Goal: Obtain resource: Download file/media

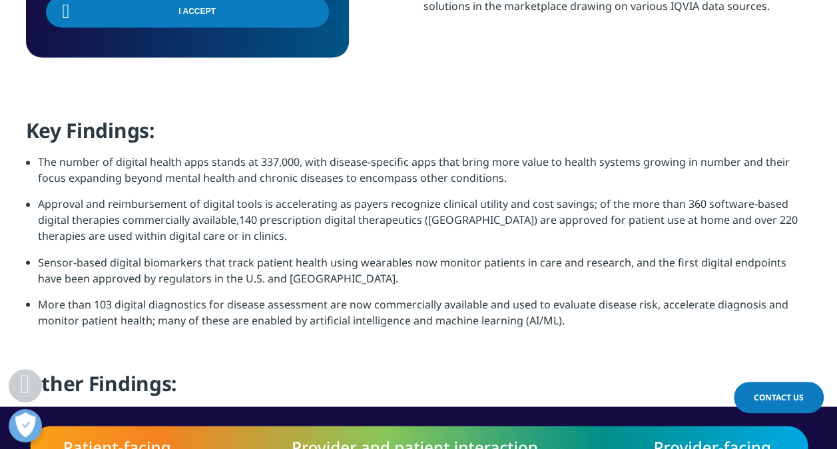
scroll to position [1066, 0]
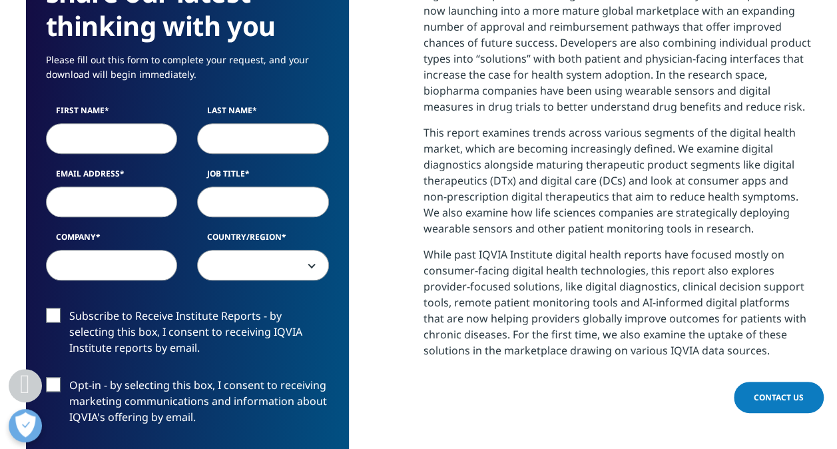
scroll to position [666, 0]
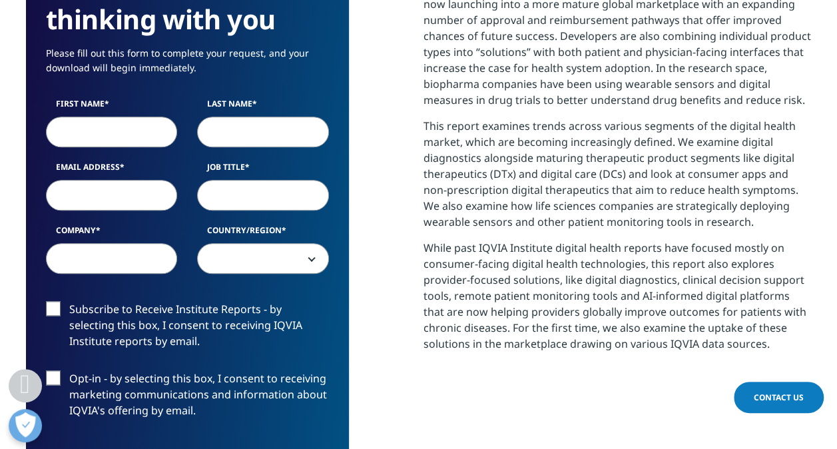
click at [83, 129] on input "First Name" at bounding box center [112, 132] width 132 height 31
type input "[PERSON_NAME]"
type input "[PERSON_NAME][EMAIL_ADDRESS][DOMAIN_NAME]"
type input "Deep Measures Oy"
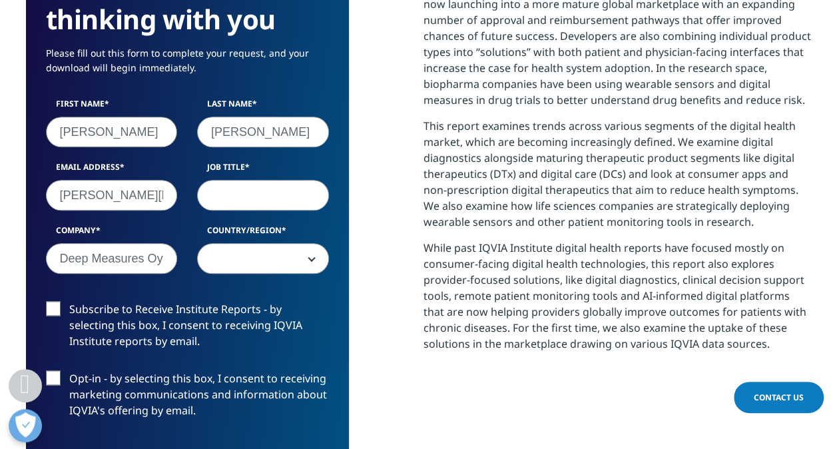
select select "[GEOGRAPHIC_DATA]"
click at [301, 198] on input "Job Title" at bounding box center [263, 195] width 132 height 31
click at [249, 198] on input "Job Title" at bounding box center [263, 195] width 132 height 31
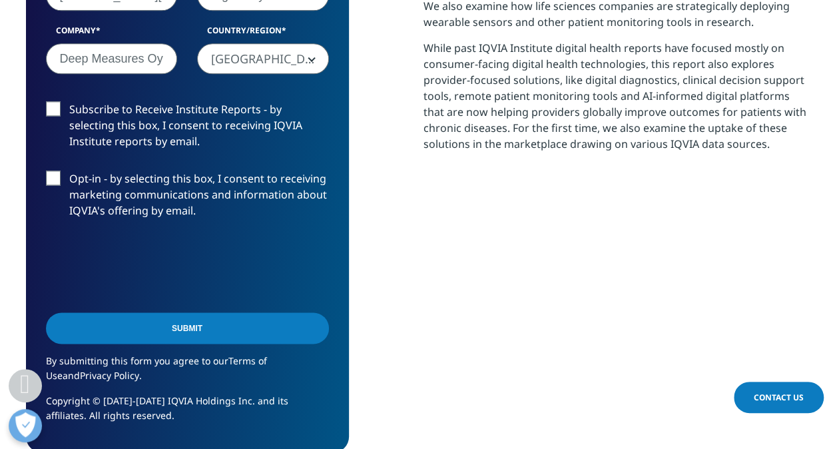
type input "regulatory scientist"
click at [200, 328] on input "Submit" at bounding box center [187, 327] width 283 height 31
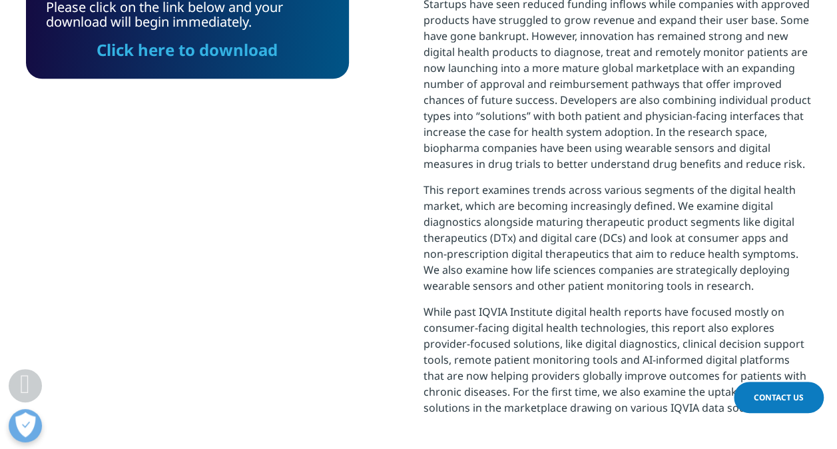
scroll to position [478, 786]
drag, startPoint x: 224, startPoint y: 53, endPoint x: 526, endPoint y: 200, distance: 336.0
click at [224, 53] on link "Click here to download" at bounding box center [187, 50] width 181 height 22
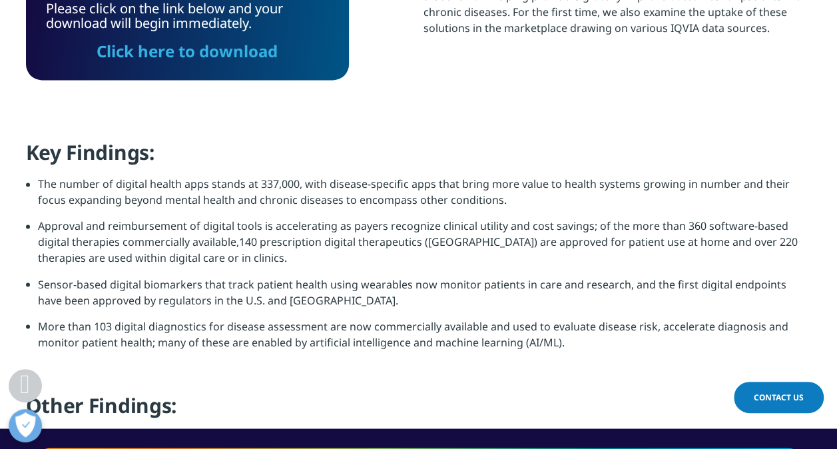
scroll to position [1002, 0]
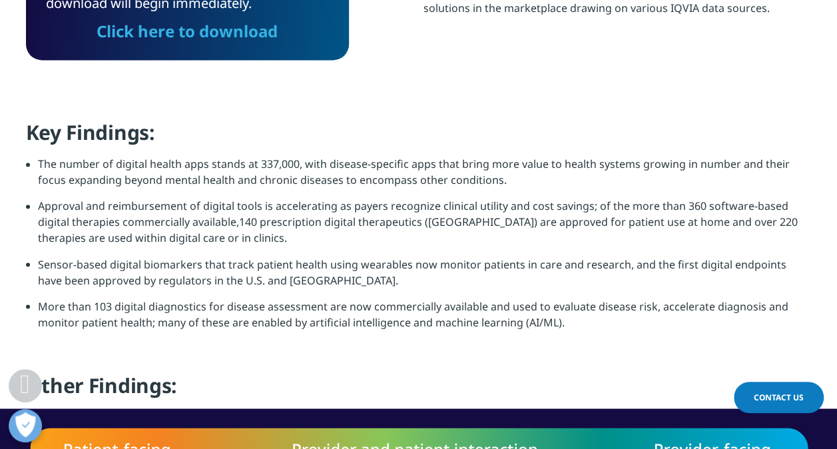
drag, startPoint x: 561, startPoint y: 325, endPoint x: 37, endPoint y: 310, distance: 523.7
click at [38, 310] on li "More than 103 digital diagnostics for disease assessment are now commercially a…" at bounding box center [425, 319] width 774 height 42
click at [593, 334] on li "More than 103 digital diagnostics for disease assessment are now commercially a…" at bounding box center [425, 319] width 774 height 42
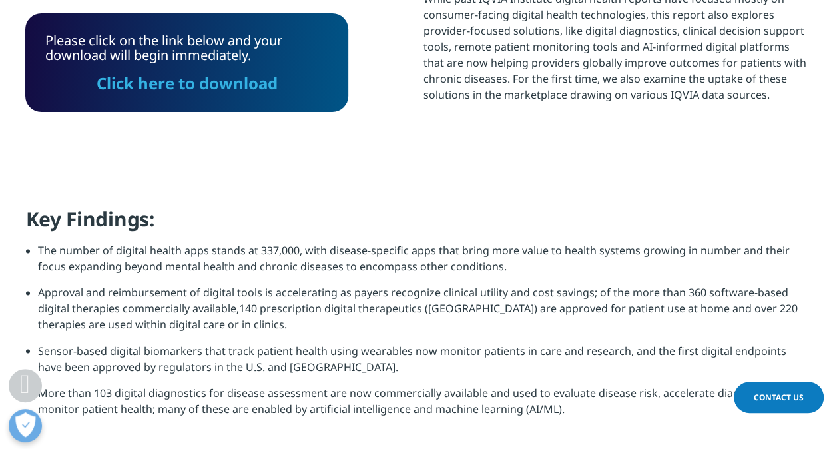
scroll to position [935, 0]
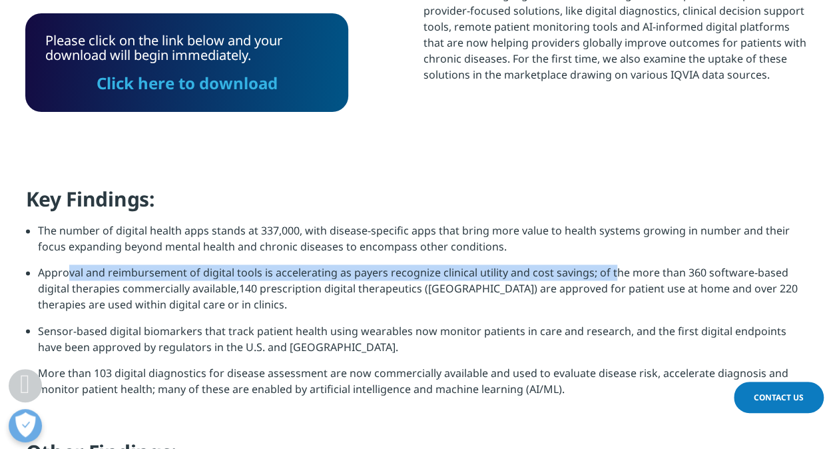
drag, startPoint x: 39, startPoint y: 272, endPoint x: 589, endPoint y: 276, distance: 550.9
click at [589, 276] on li "Approval and reimbursement of digital tools is accelerating as payers recognize…" at bounding box center [425, 293] width 774 height 58
copy li "Approval and reimbursement of digital tools is accelerating as payers recognize…"
click at [499, 298] on li "Approval and reimbursement of digital tools is accelerating as payers recognize…" at bounding box center [425, 293] width 774 height 58
drag, startPoint x: 579, startPoint y: 272, endPoint x: 39, endPoint y: 275, distance: 540.2
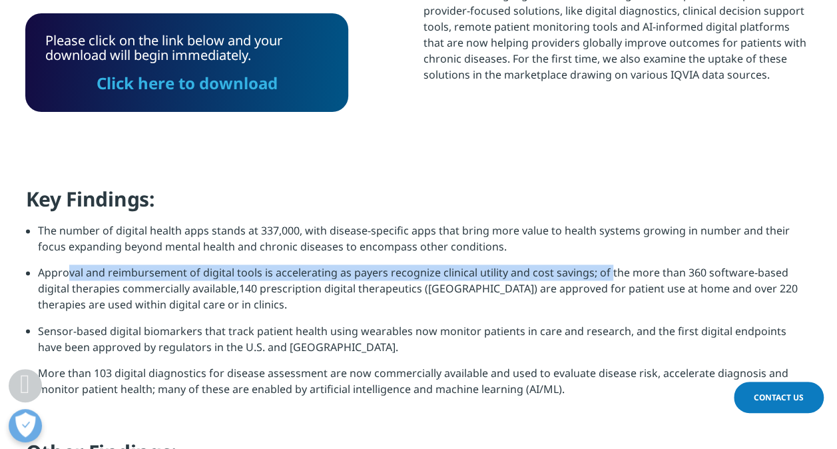
click at [39, 275] on li "Approval and reimbursement of digital tools is accelerating as payers recognize…" at bounding box center [425, 293] width 774 height 58
copy li "Approval and reimbursement of digital tools is accelerating as payers recognize…"
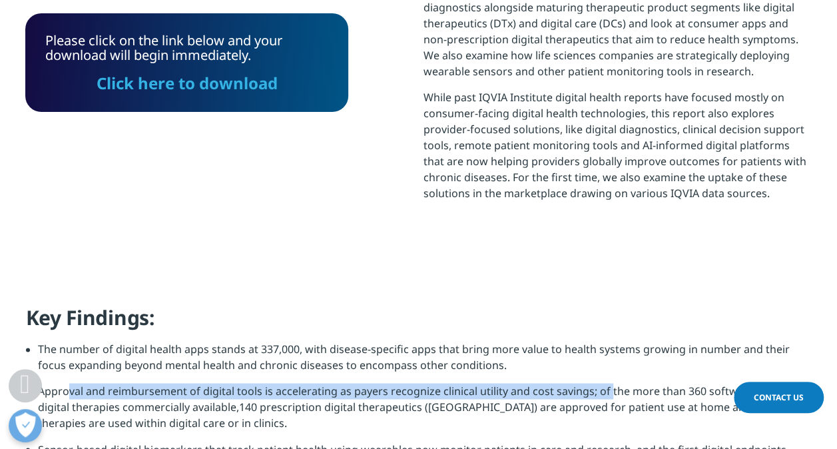
scroll to position [932, 0]
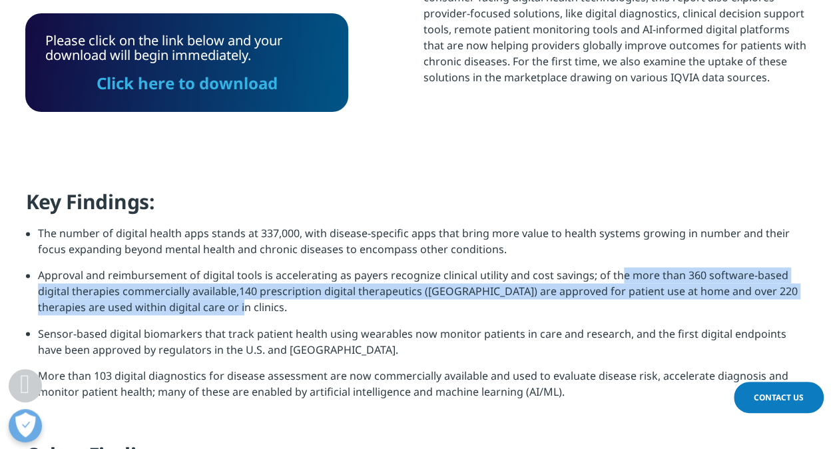
drag, startPoint x: 593, startPoint y: 276, endPoint x: 631, endPoint y: 304, distance: 47.7
click at [631, 304] on li "Approval and reimbursement of digital tools is accelerating as payers recognize…" at bounding box center [425, 296] width 774 height 58
copy li "of the more than 360 software-based digital therapies commercially available,14…"
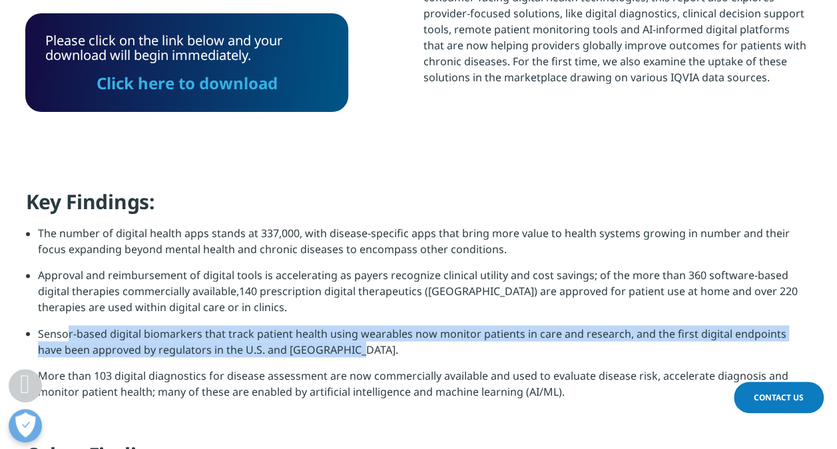
drag, startPoint x: 302, startPoint y: 353, endPoint x: 39, endPoint y: 333, distance: 264.5
click at [39, 333] on li "Sensor-based digital biomarkers that track patient health using wearables now m…" at bounding box center [425, 346] width 774 height 42
copy li "Sensor-based digital biomarkers that track patient health using wearables now m…"
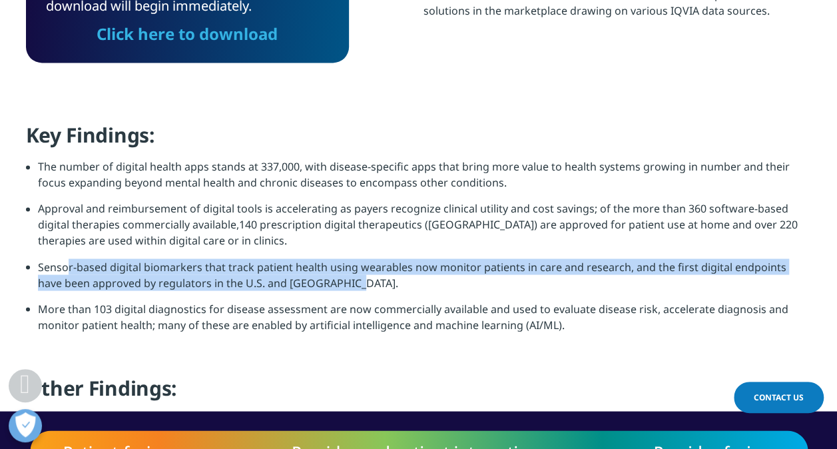
drag, startPoint x: 38, startPoint y: 308, endPoint x: 563, endPoint y: 327, distance: 525.2
click at [563, 327] on li "More than 103 digital diagnostics for disease assessment are now commercially a…" at bounding box center [425, 321] width 774 height 42
copy li "More than 103 digital diagnostics for disease assessment are now commercially a…"
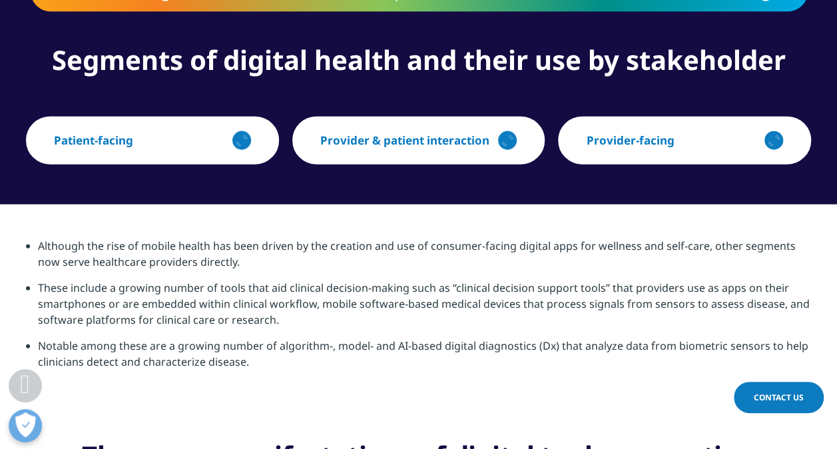
scroll to position [1532, 0]
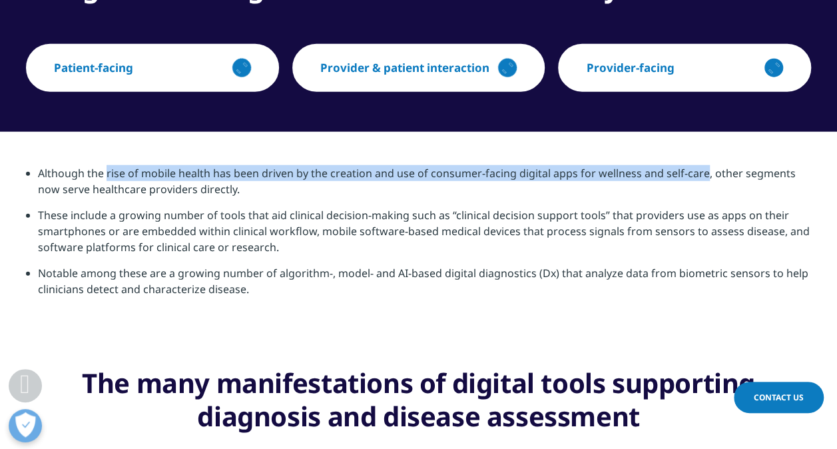
drag, startPoint x: 107, startPoint y: 174, endPoint x: 702, endPoint y: 175, distance: 595.5
click at [702, 175] on li "Although the rise of mobile health has been driven by the creation and use of c…" at bounding box center [425, 186] width 774 height 42
copy li "rise of mobile health has been driven by the creation and use of consumer-facin…"
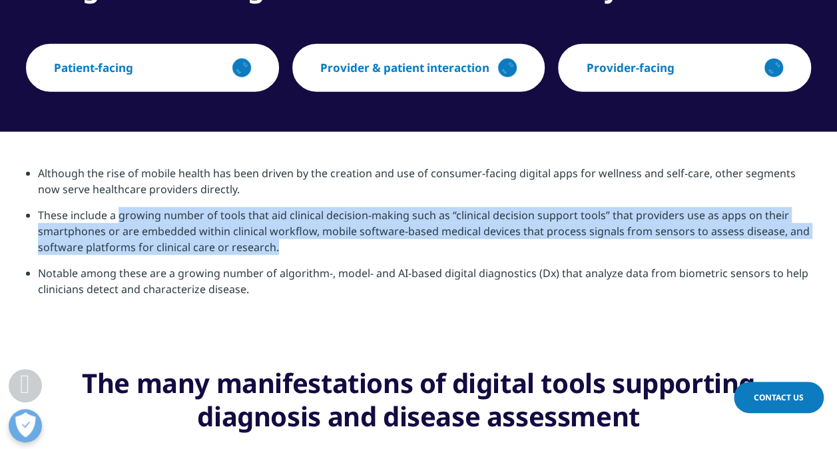
drag, startPoint x: 119, startPoint y: 216, endPoint x: 617, endPoint y: 240, distance: 498.8
click at [617, 240] on li "These include a growing number of tools that aid clinical decision-making such …" at bounding box center [425, 236] width 774 height 58
copy li "growing number of tools that aid clinical decision-making such as “clinical dec…"
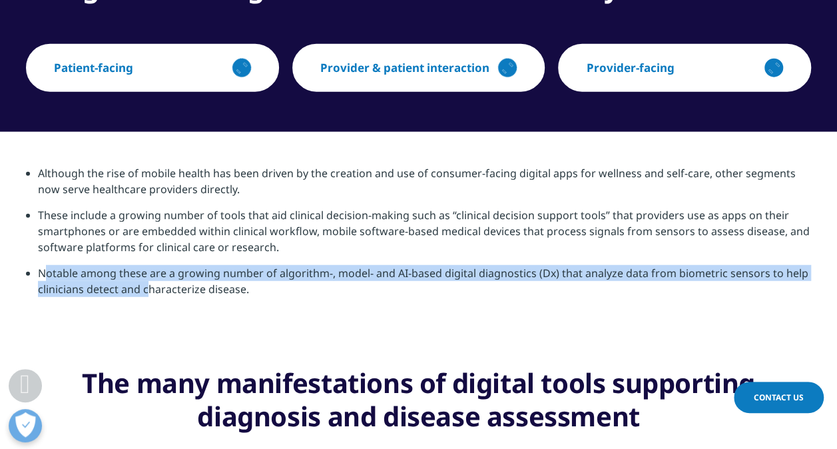
drag, startPoint x: 41, startPoint y: 272, endPoint x: 146, endPoint y: 283, distance: 105.1
click at [146, 283] on li "Notable among these are a growing number of algorithm-, model- and AI-based dig…" at bounding box center [425, 286] width 774 height 42
drag, startPoint x: 146, startPoint y: 283, endPoint x: 110, endPoint y: 286, distance: 36.1
click at [110, 286] on li "Notable among these are a growing number of algorithm-, model- and AI-based dig…" at bounding box center [425, 286] width 774 height 42
drag, startPoint x: 39, startPoint y: 272, endPoint x: 250, endPoint y: 293, distance: 212.9
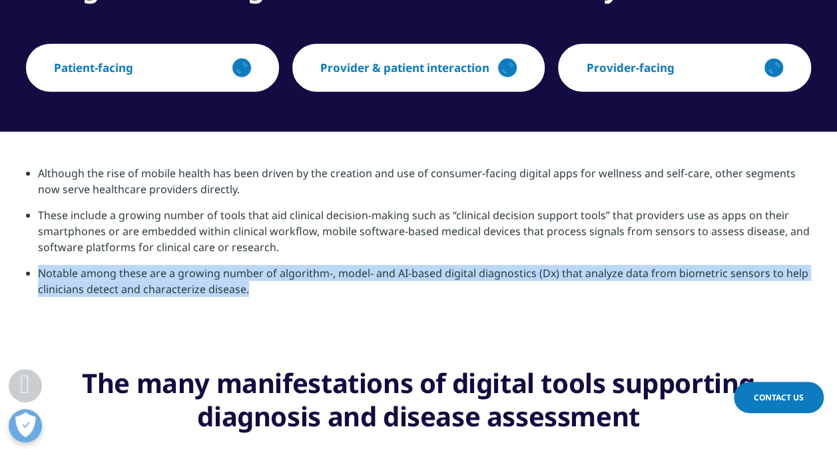
click at [250, 293] on li "Notable among these are a growing number of algorithm-, model- and AI-based dig…" at bounding box center [425, 286] width 774 height 42
copy li "Notable among these are a growing number of algorithm-, model- and AI-based dig…"
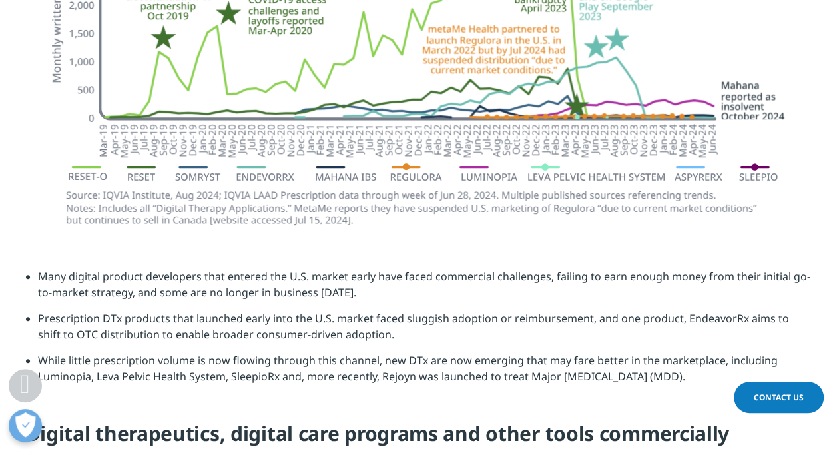
scroll to position [2664, 0]
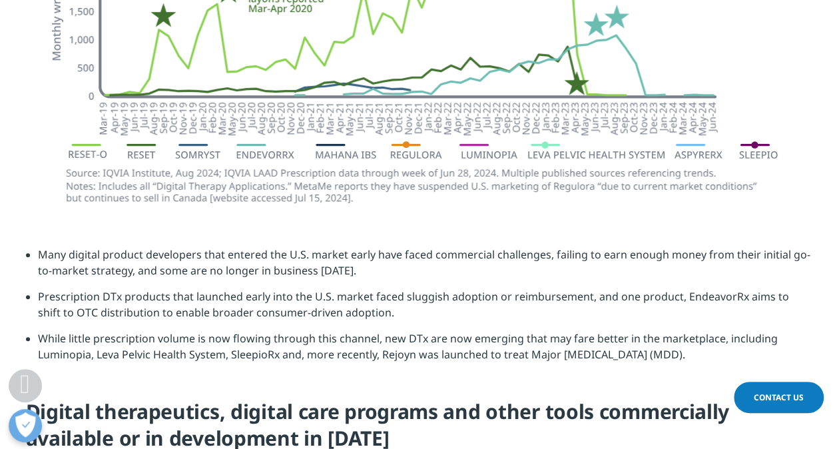
click at [469, 145] on icon "Lottie animation" at bounding box center [473, 145] width 27 height 0
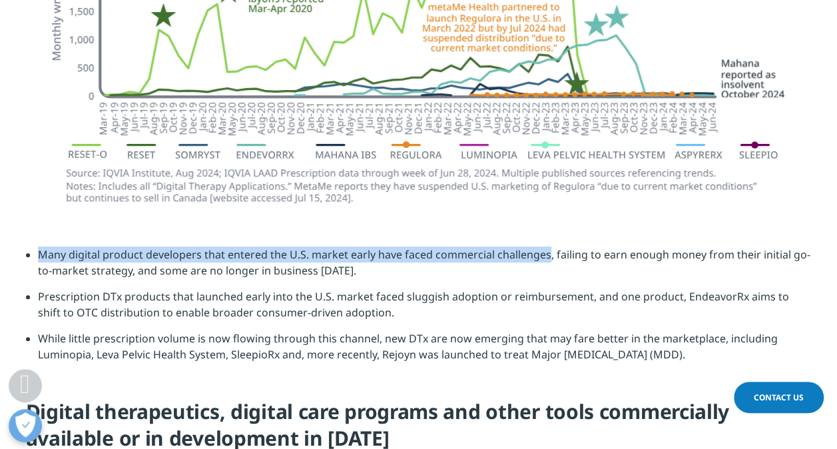
drag, startPoint x: 544, startPoint y: 243, endPoint x: 39, endPoint y: 242, distance: 504.9
click at [39, 246] on li "Many digital product developers that entered the U.S. market early have faced c…" at bounding box center [425, 267] width 774 height 42
copy li "Many digital product developers that entered the U.S. market early have faced c…"
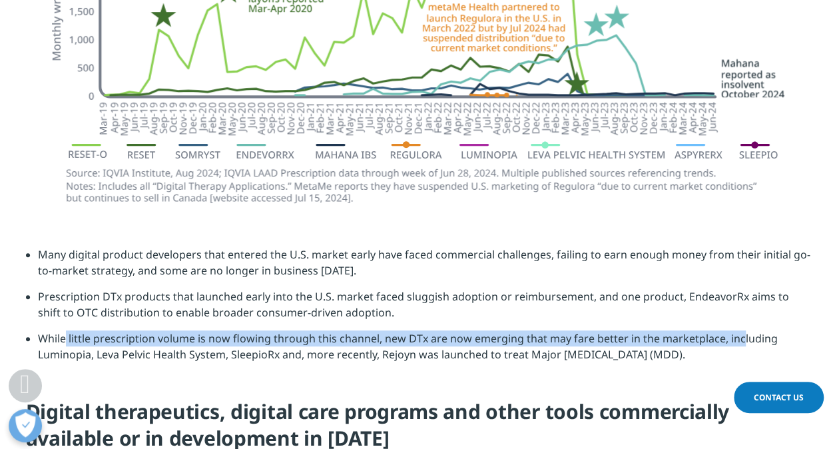
drag, startPoint x: 717, startPoint y: 328, endPoint x: 40, endPoint y: 325, distance: 676.7
click at [40, 330] on li "While little prescription volume is now flowing through this channel, new DTx a…" at bounding box center [425, 351] width 774 height 42
copy li "While little prescription volume is now flowing through this channel, new DTx a…"
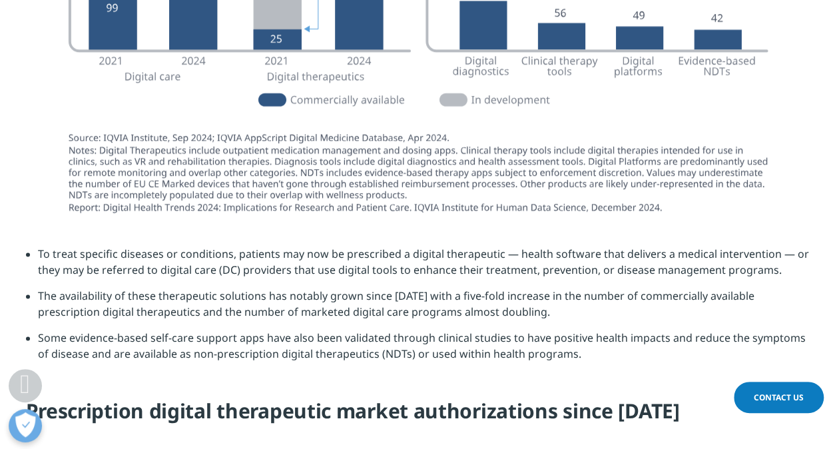
scroll to position [3330, 0]
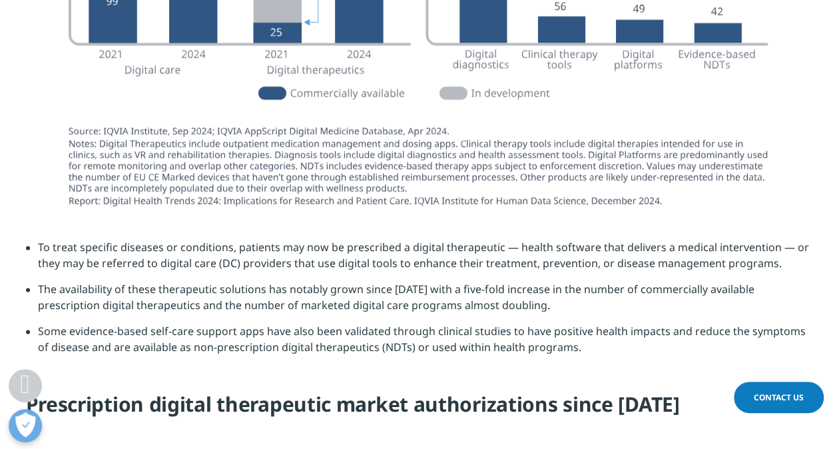
click at [282, 209] on div at bounding box center [419, 10] width 746 height 428
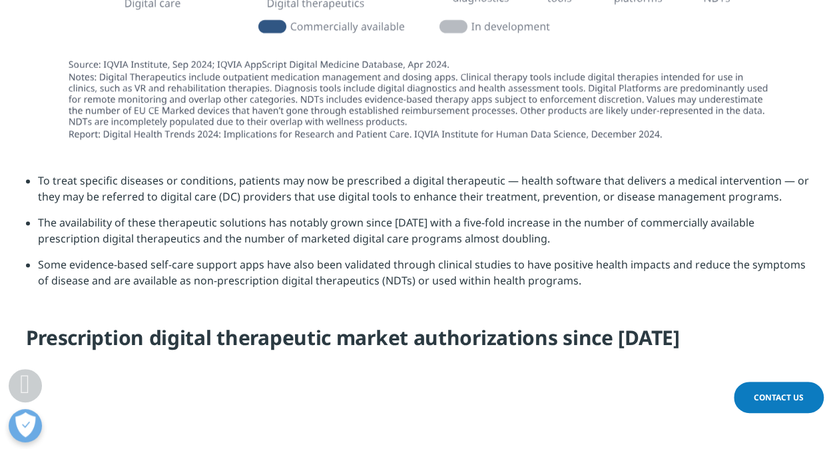
scroll to position [3464, 0]
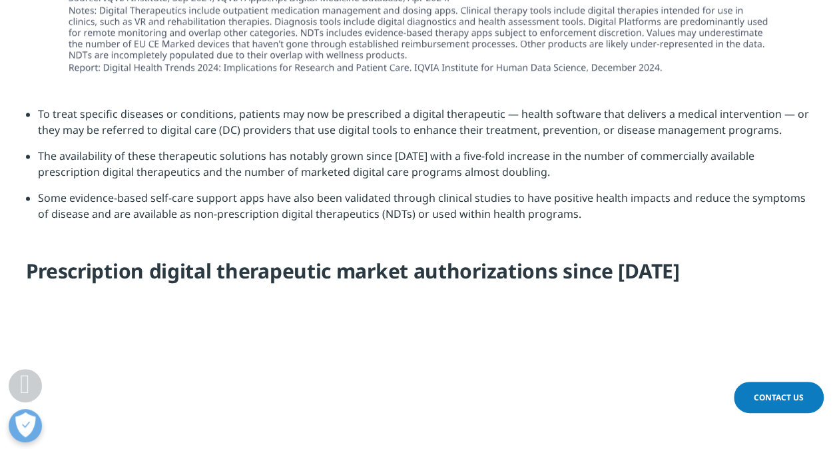
drag, startPoint x: 567, startPoint y: 202, endPoint x: 39, endPoint y: 186, distance: 528.4
click at [39, 190] on li "Some evidence-based self-care support apps have also been validated through cli…" at bounding box center [425, 211] width 774 height 42
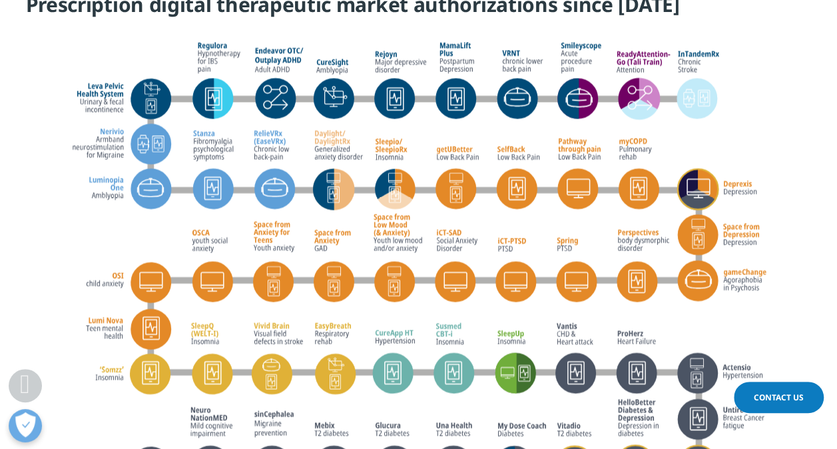
scroll to position [3663, 0]
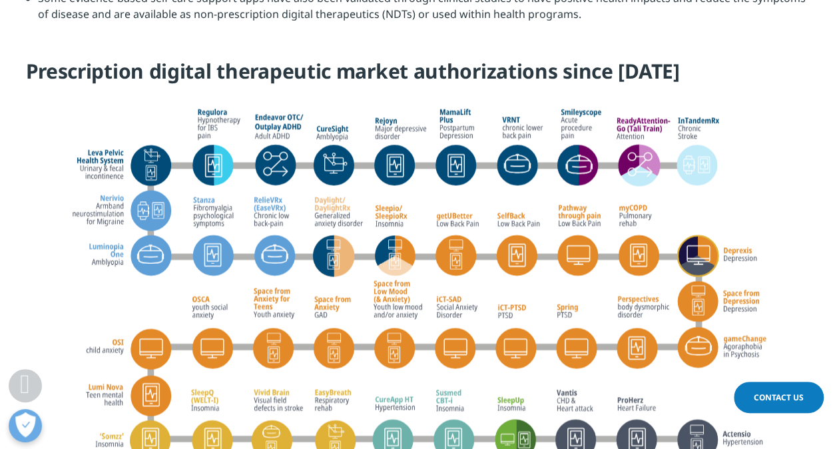
scroll to position [3730, 0]
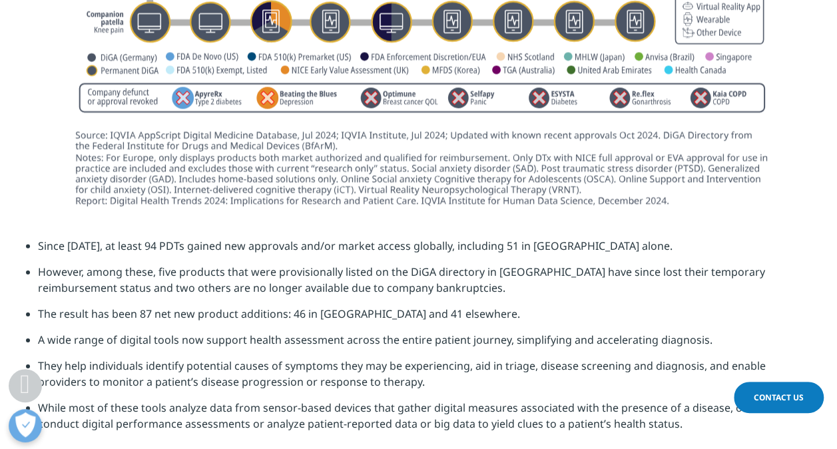
scroll to position [4529, 0]
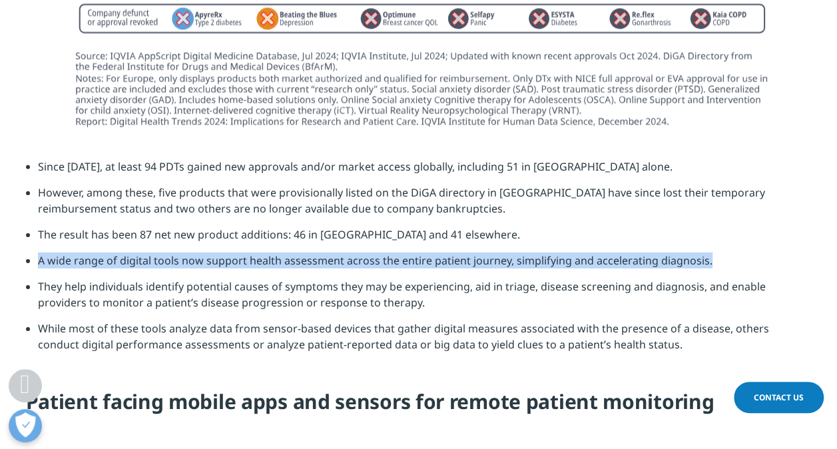
drag, startPoint x: 39, startPoint y: 245, endPoint x: 705, endPoint y: 248, distance: 666.1
click at [705, 252] on li "A wide range of digital tools now support health assessment across the entire p…" at bounding box center [425, 265] width 774 height 26
copy li "A wide range of digital tools now support health assessment across the entire p…"
drag, startPoint x: 366, startPoint y: 289, endPoint x: 35, endPoint y: 278, distance: 331.2
click at [35, 278] on ul "A wide range of digital tools now support health assessment across the entire p…" at bounding box center [419, 307] width 786 height 110
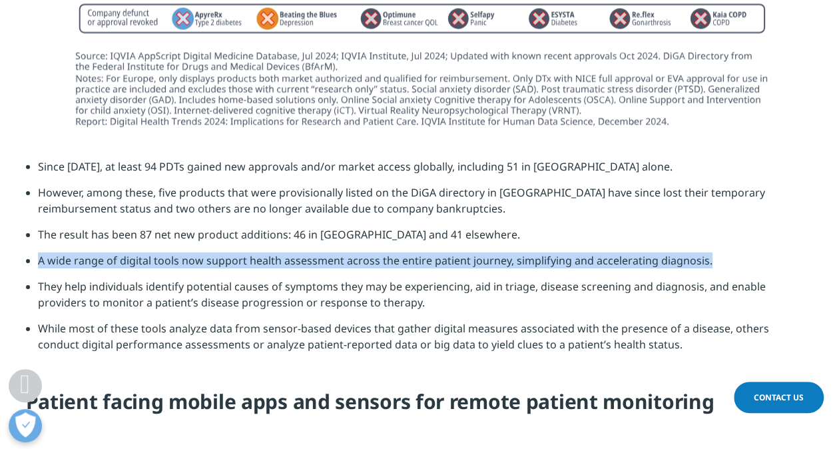
copy li "They help individuals identify potential causes of symptoms they may be experie…"
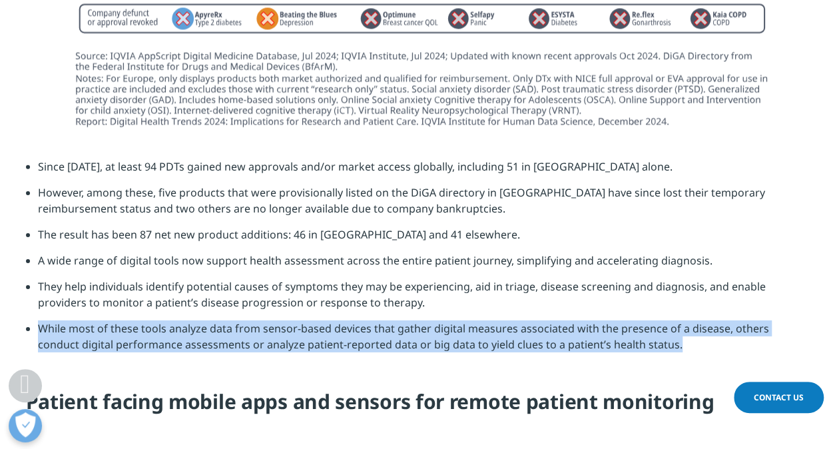
drag, startPoint x: 39, startPoint y: 316, endPoint x: 631, endPoint y: 339, distance: 592.6
click at [631, 339] on li "While most of these tools analyze data from sensor-based devices that gather di…" at bounding box center [425, 341] width 774 height 42
copy li "While most of these tools analyze data from sensor-based devices that gather di…"
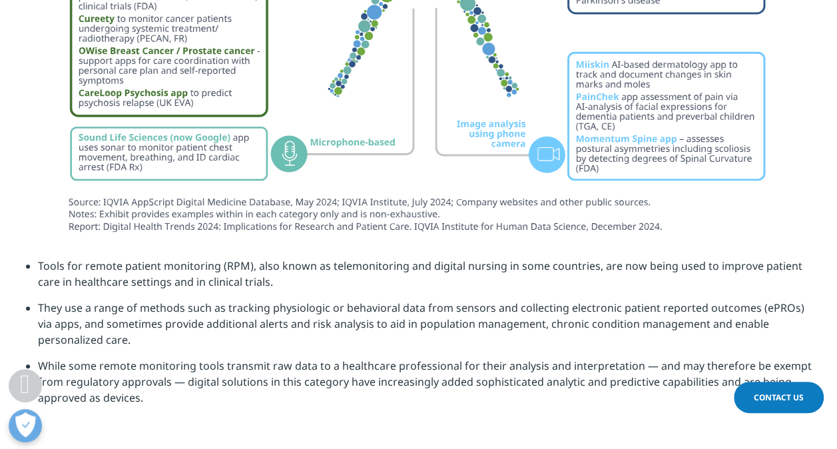
scroll to position [5329, 0]
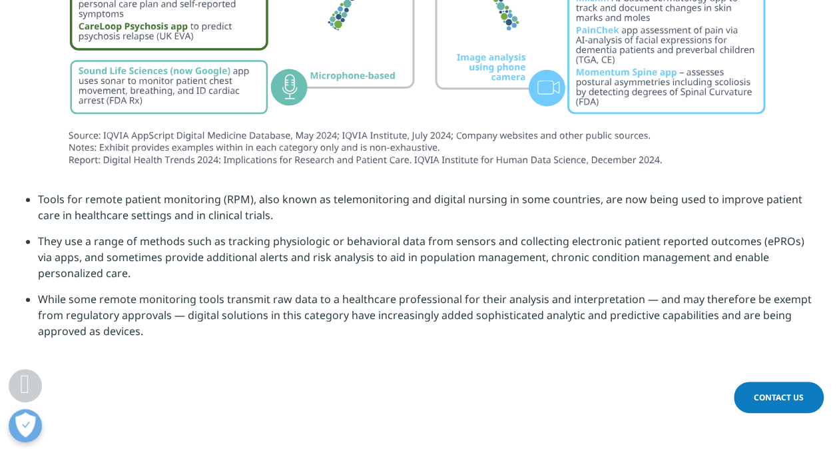
drag, startPoint x: 143, startPoint y: 320, endPoint x: 36, endPoint y: 288, distance: 111.1
click at [36, 288] on ul "Tools for remote patient monitoring (RPM), also known as telemonitoring and dig…" at bounding box center [419, 270] width 786 height 158
copy li "While some remote monitoring tools transmit raw data to a healthcare profession…"
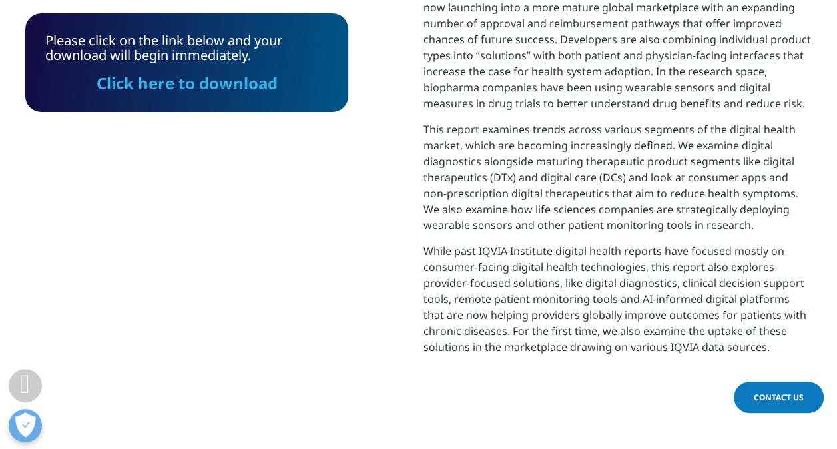
scroll to position [533, 0]
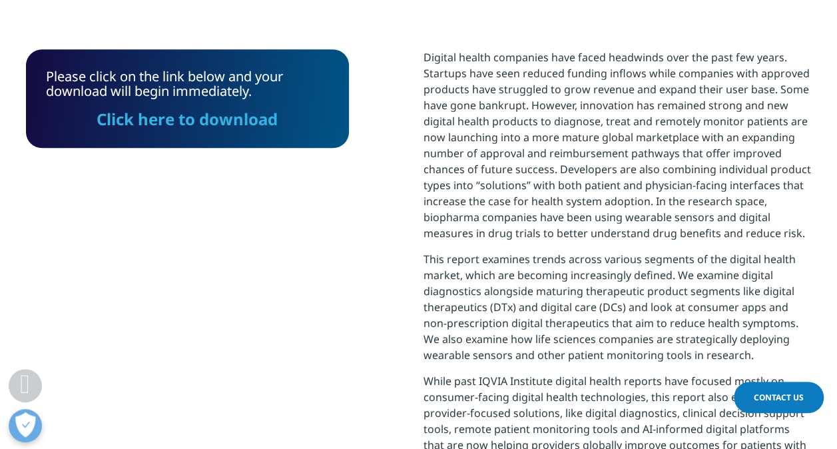
click at [206, 120] on link "Click here to download" at bounding box center [187, 119] width 181 height 22
